Goal: Transaction & Acquisition: Purchase product/service

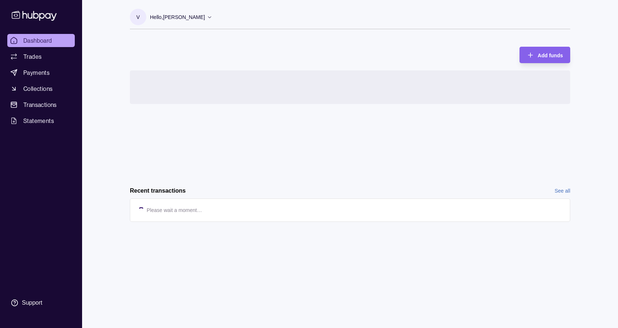
click at [348, 243] on div "V Hello, [PERSON_NAME] BLUE AIR AVIATION TRAINING SERVICES FZCO Account Terms a…" at bounding box center [350, 164] width 470 height 328
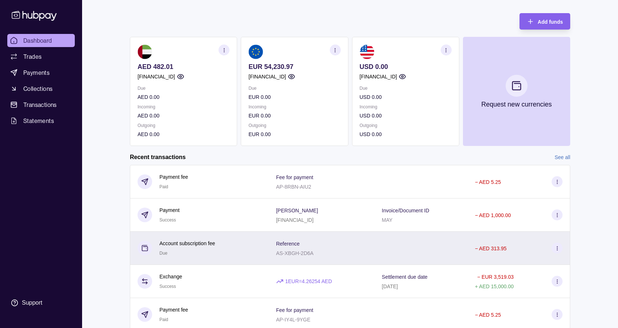
scroll to position [34, 0]
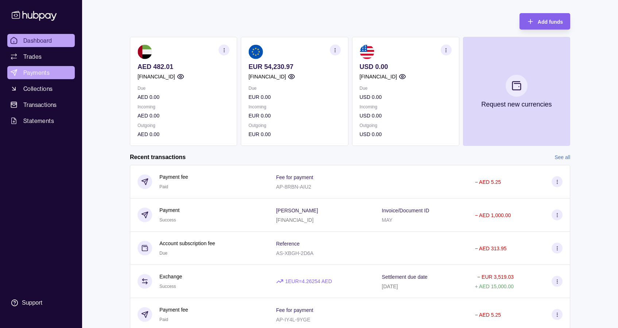
click at [29, 66] on link "Payments" at bounding box center [40, 72] width 67 height 13
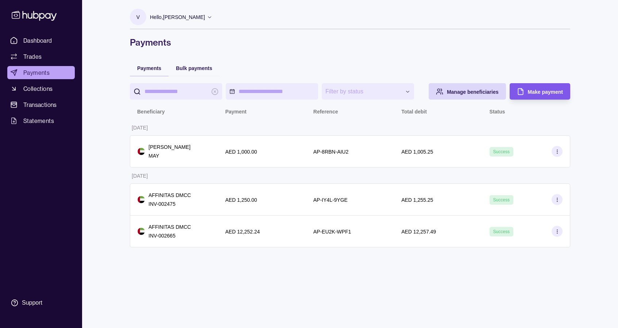
click at [540, 92] on span "Make payment" at bounding box center [545, 92] width 35 height 6
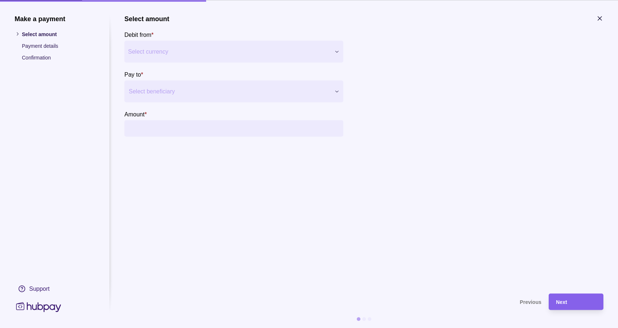
click at [185, 51] on span "Select currency" at bounding box center [229, 51] width 202 height 9
click at [184, 91] on div at bounding box center [229, 91] width 201 height 10
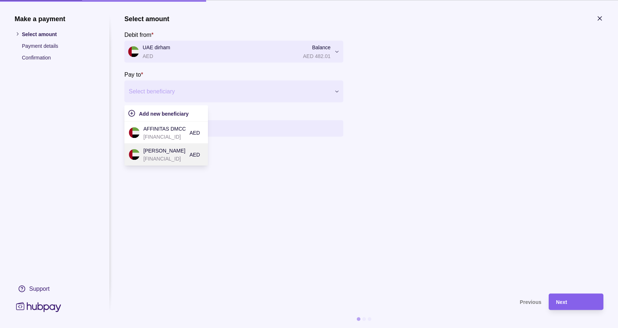
click at [171, 155] on p "[FINANCIAL_ID]" at bounding box center [164, 158] width 42 height 8
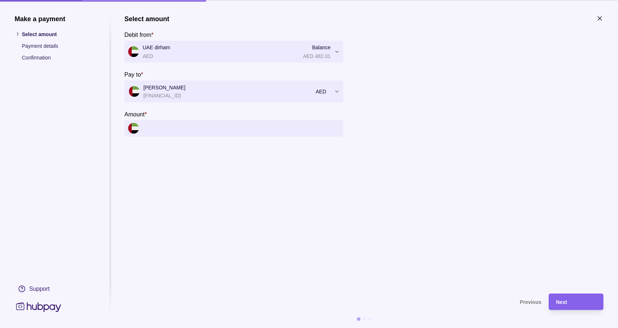
click at [181, 131] on input "Amount *" at bounding box center [241, 128] width 197 height 16
click at [221, 127] on input "Amount *" at bounding box center [241, 128] width 197 height 16
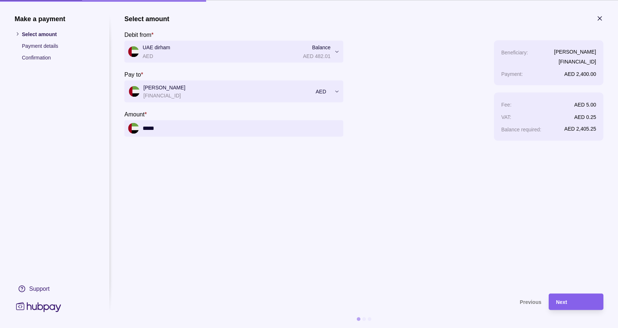
type input "******"
